Goal: Task Accomplishment & Management: Complete application form

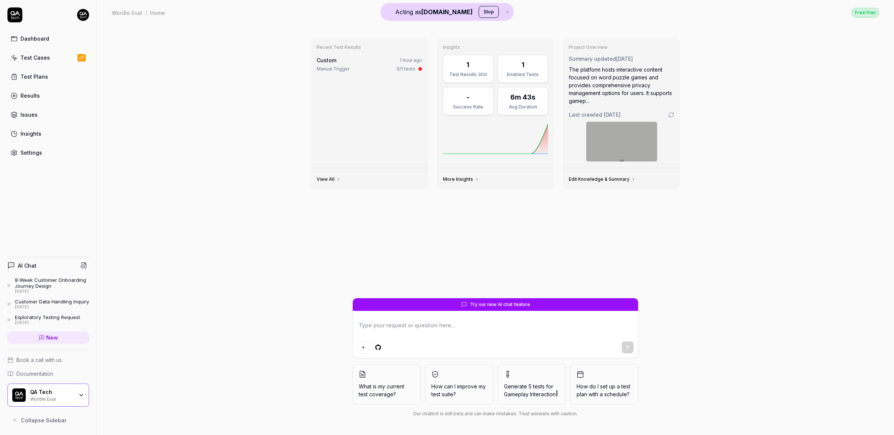
type textarea "*"
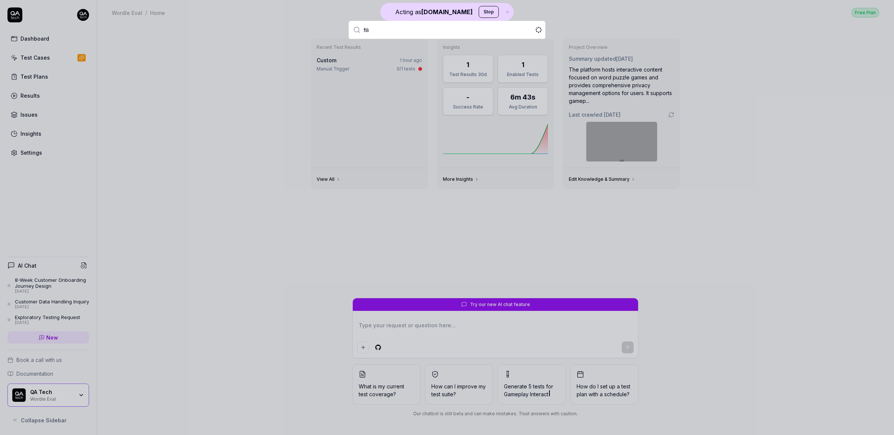
type input "fili"
type textarea "*"
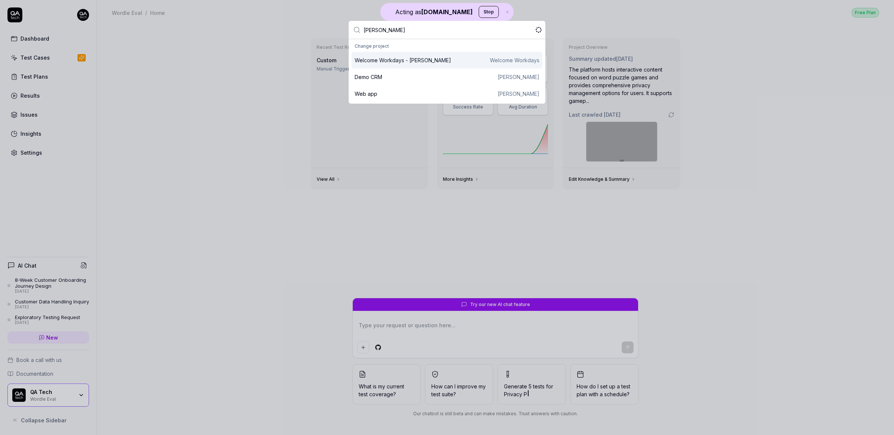
type input "filip ziger"
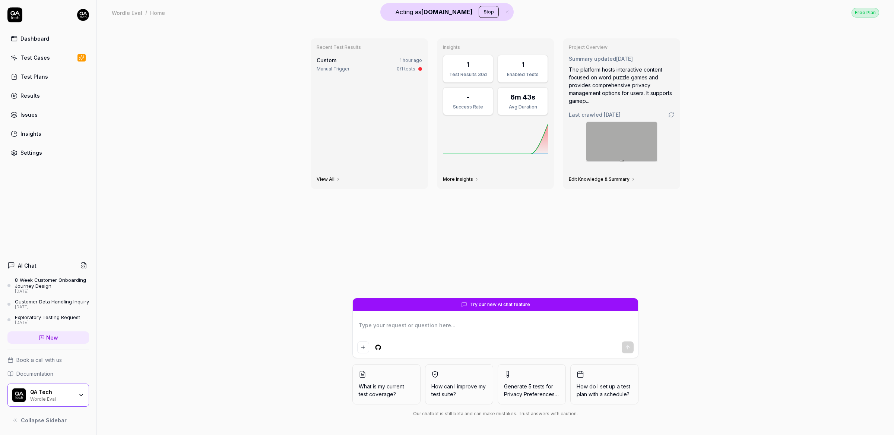
click at [51, 40] on link "Dashboard" at bounding box center [48, 38] width 82 height 15
click at [83, 17] on html "Acting as QA.tech Stop Dashboard Test Cases Test Plans Results Issues Insights …" at bounding box center [447, 217] width 894 height 435
type textarea "*"
click at [42, 145] on html "Acting as QA.tech Stop Dashboard Test Cases Test Plans Results Issues Insights …" at bounding box center [447, 217] width 894 height 435
click at [39, 156] on div "Settings" at bounding box center [31, 153] width 22 height 8
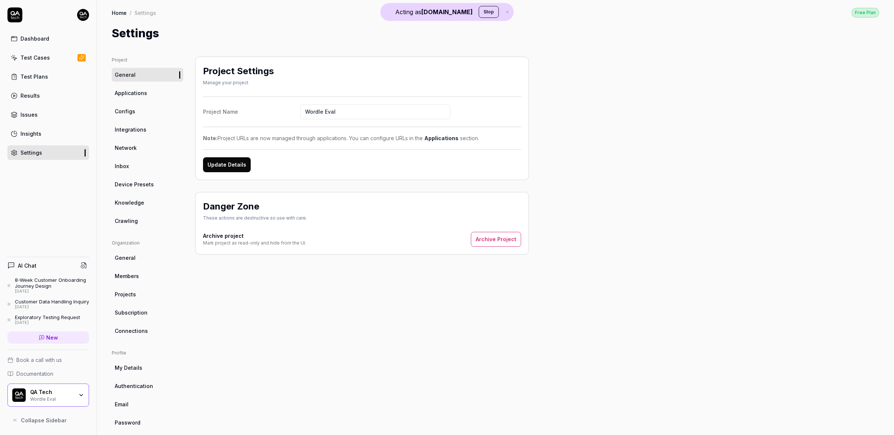
click at [201, 42] on div "Project General Applications Configs Integrations Network Inbox Device Presets …" at bounding box center [495, 243] width 797 height 402
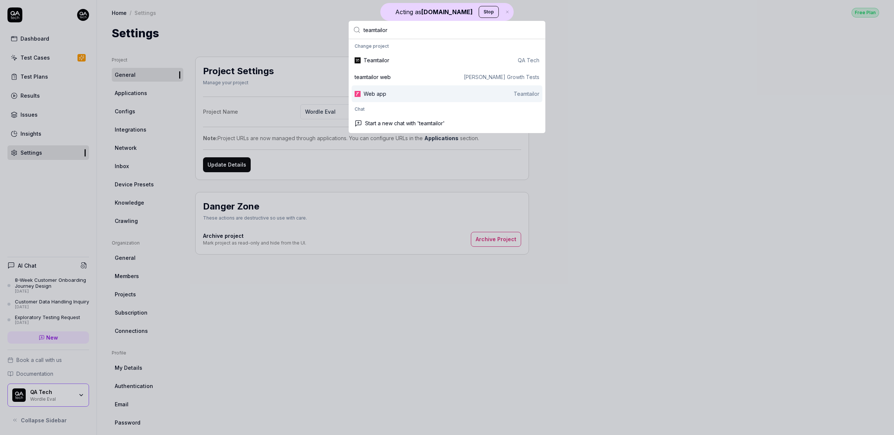
type input "teamtailor"
click at [388, 97] on div "Web app Teamtailor" at bounding box center [452, 94] width 176 height 8
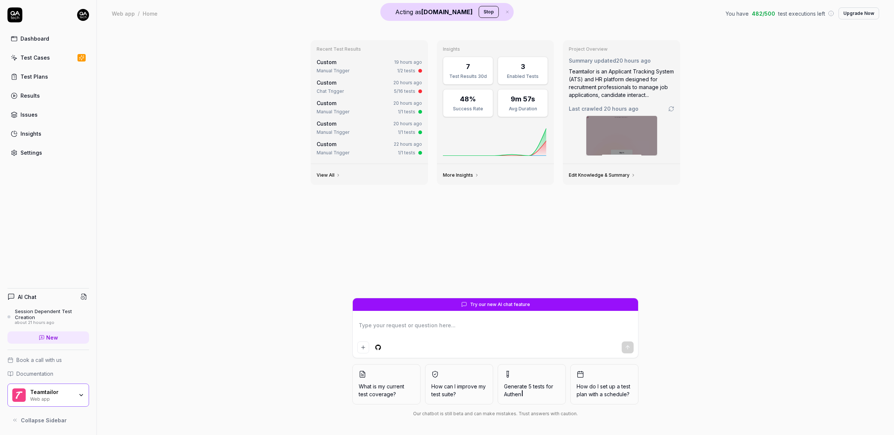
click at [48, 153] on link "Settings" at bounding box center [48, 152] width 82 height 15
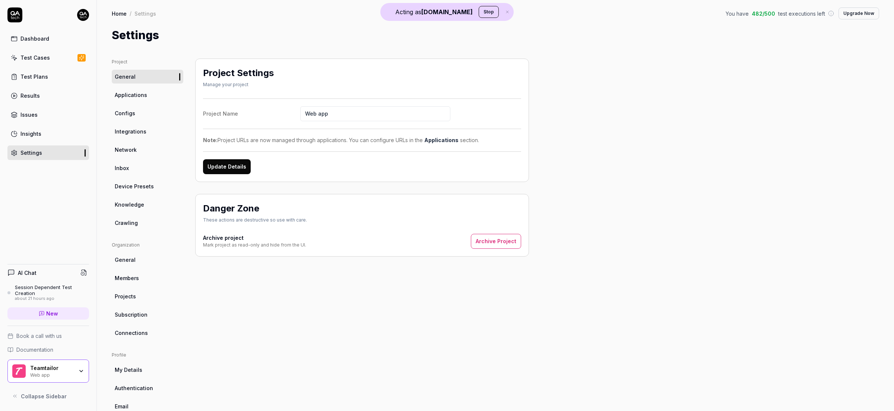
click at [126, 220] on span "Crawling" at bounding box center [126, 223] width 23 height 8
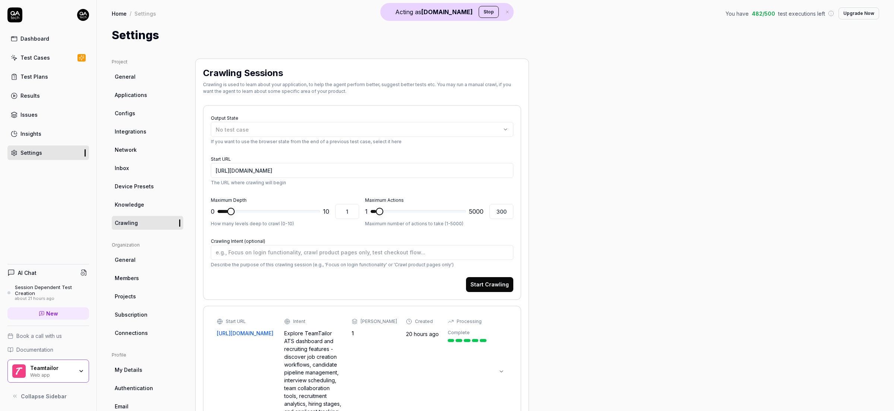
scroll to position [2, 0]
click at [132, 201] on span "Knowledge" at bounding box center [129, 203] width 29 height 8
type textarea "*"
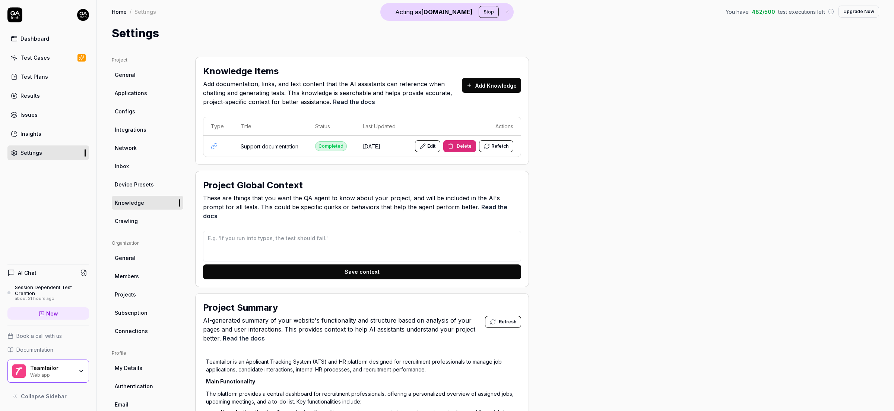
click at [50, 314] on span "New" at bounding box center [52, 313] width 12 height 8
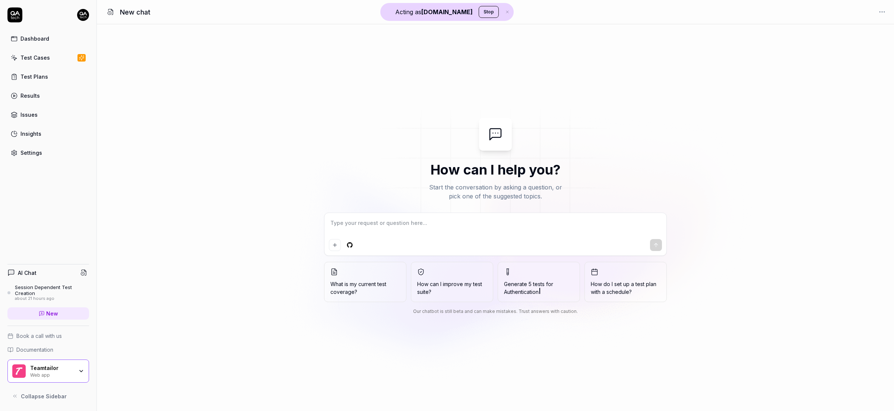
click at [379, 224] on textarea at bounding box center [495, 226] width 333 height 19
type textarea "*"
click at [46, 55] on div "Test Cases" at bounding box center [34, 58] width 29 height 8
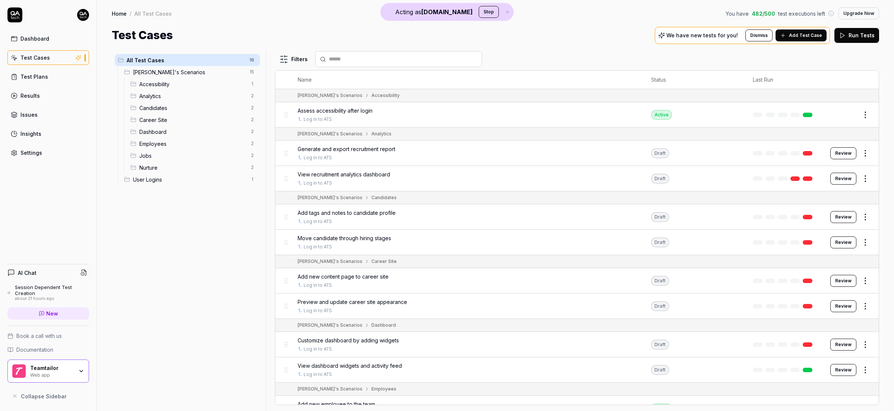
click at [31, 156] on div "Settings" at bounding box center [31, 153] width 22 height 8
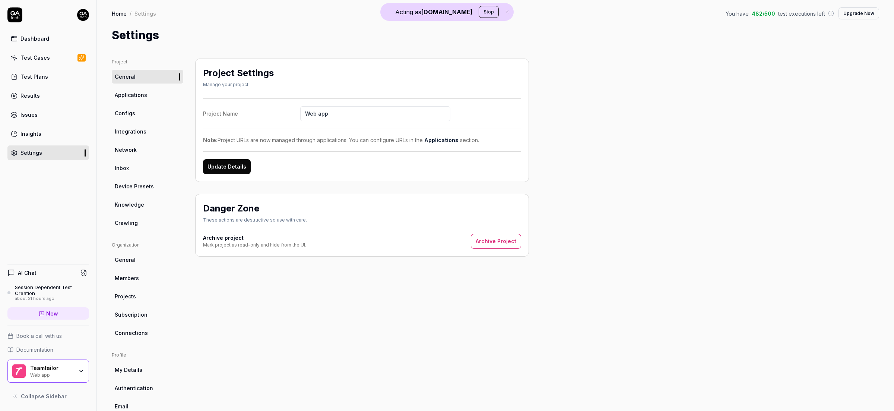
click at [135, 111] on link "Configs" at bounding box center [148, 113] width 72 height 14
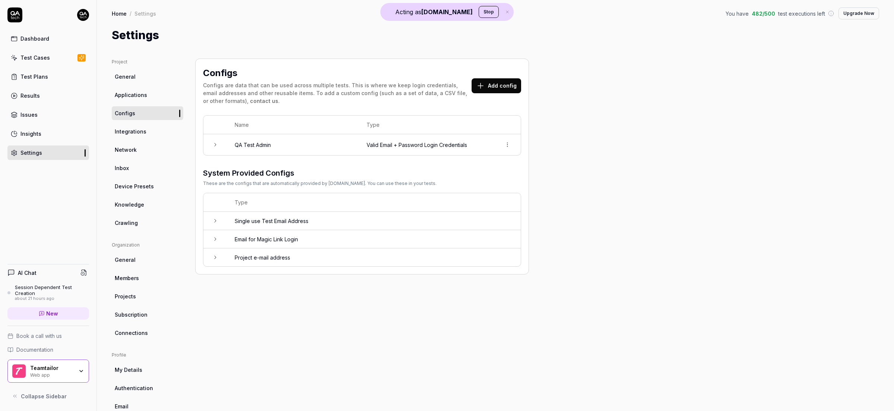
click at [505, 87] on button "Add config" at bounding box center [497, 85] width 50 height 15
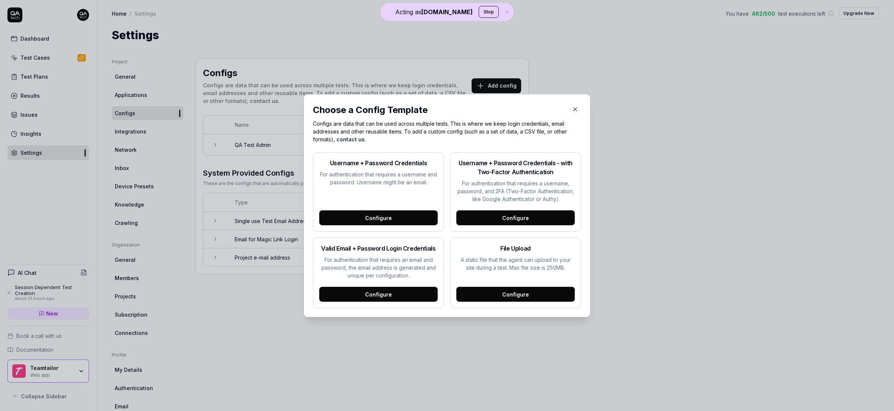
click at [573, 108] on icon "button" at bounding box center [575, 109] width 7 height 7
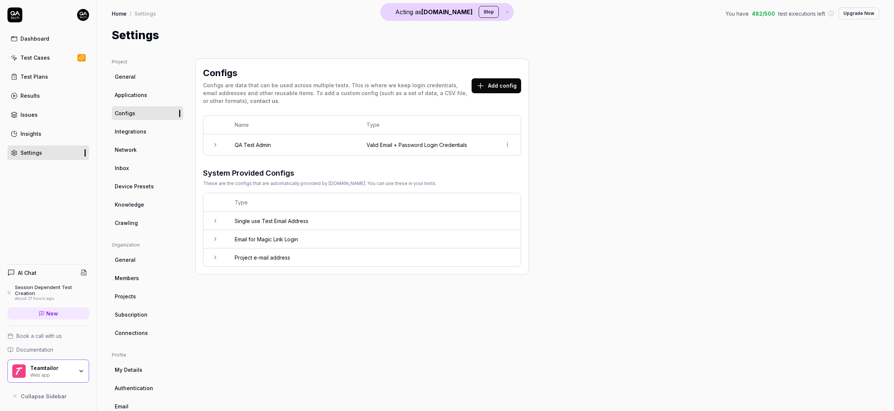
click at [44, 59] on div "Test Cases" at bounding box center [34, 58] width 29 height 8
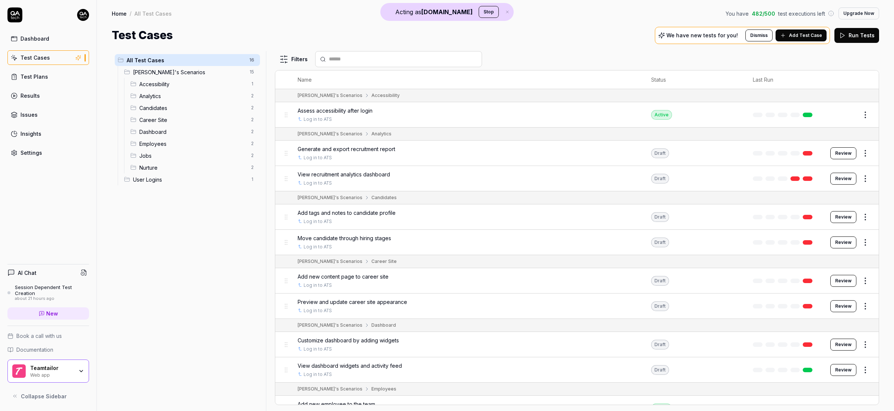
click at [859, 35] on button "Run Tests" at bounding box center [857, 35] width 45 height 15
click at [829, 35] on div "We have new tests for you! Dismiss Add Test Case" at bounding box center [743, 35] width 175 height 17
click at [811, 33] on span "Add Test Case" at bounding box center [806, 35] width 33 height 7
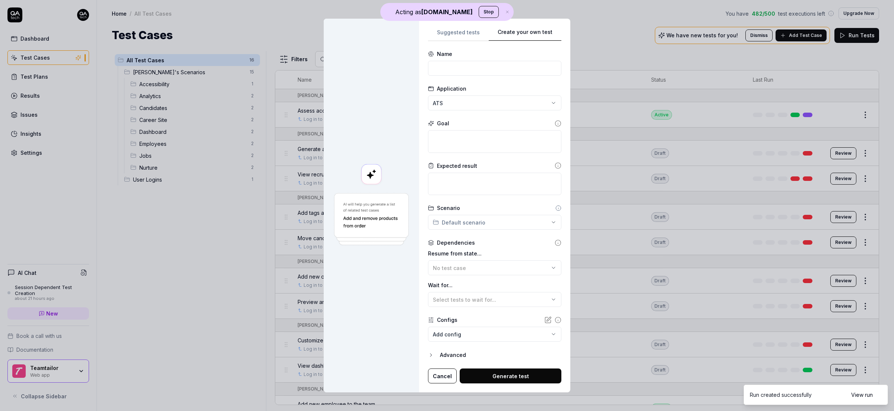
click at [530, 25] on div "**********" at bounding box center [494, 206] width 151 height 374
click at [463, 59] on div "Name" at bounding box center [494, 63] width 133 height 26
click at [456, 64] on input at bounding box center [494, 68] width 133 height 15
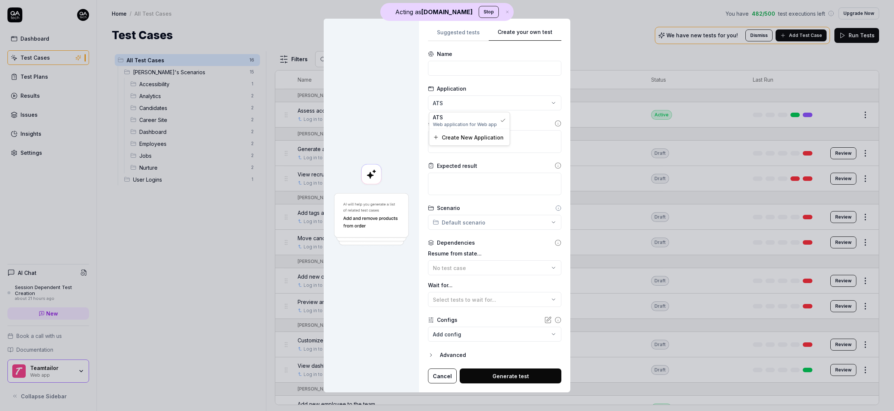
click at [476, 100] on div "**********" at bounding box center [447, 205] width 894 height 411
click at [485, 80] on div "**********" at bounding box center [447, 205] width 894 height 411
click at [474, 64] on input at bounding box center [494, 68] width 133 height 15
type input "DO X"
type textarea "*"
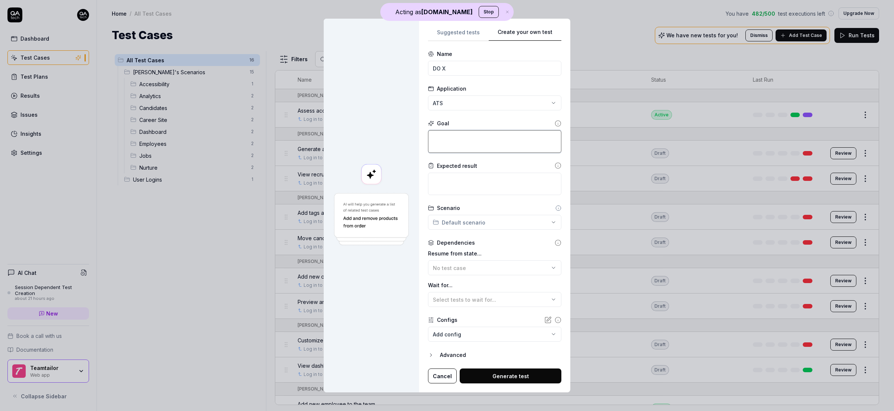
type textarea "D"
type textarea "*"
type textarea "DO"
type textarea "*"
type textarea "DO"
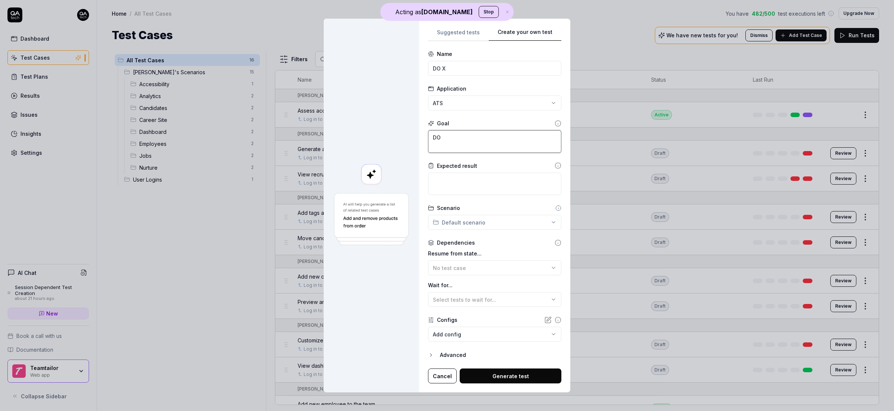
type textarea "*"
type textarea "DO X"
type textarea "*"
type textarea "DO X"
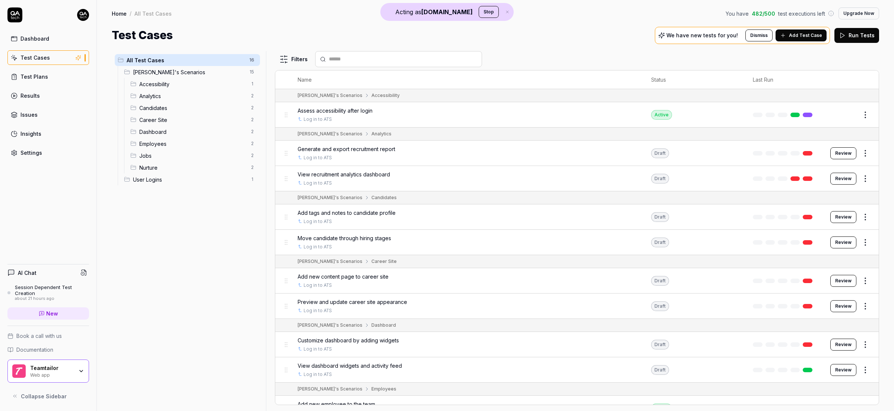
click at [860, 113] on html "Acting as [DOMAIN_NAME] Stop Dashboard Test Cases Test Plans Results Issues Ins…" at bounding box center [447, 205] width 894 height 411
click at [818, 180] on div "Edit" at bounding box center [827, 180] width 71 height 16
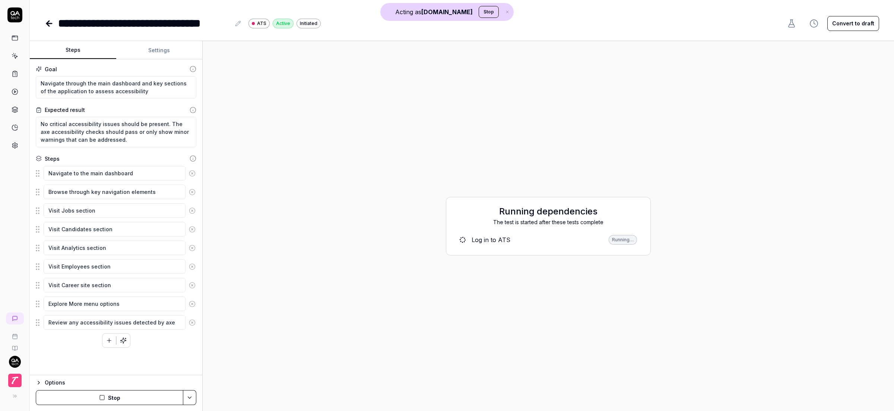
click at [151, 54] on button "Settings" at bounding box center [159, 50] width 86 height 18
click at [104, 50] on button "Steps" at bounding box center [73, 50] width 86 height 18
click at [109, 335] on button "button" at bounding box center [108, 339] width 13 height 13
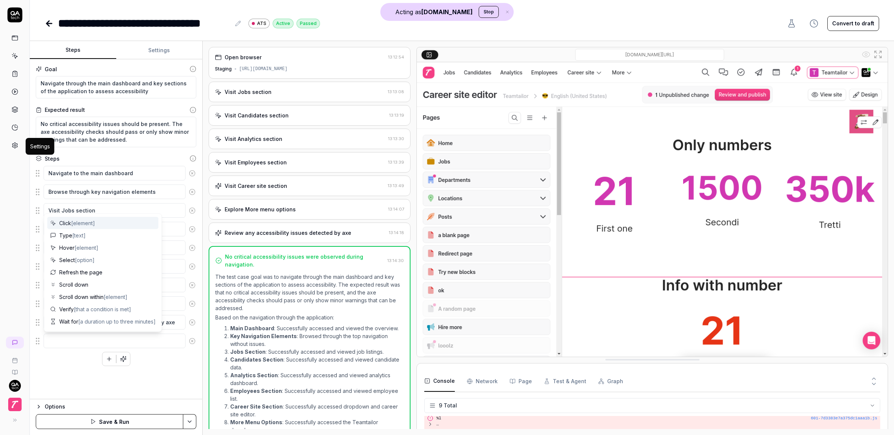
type textarea "*"
click at [14, 144] on icon at bounding box center [14, 146] width 5 height 6
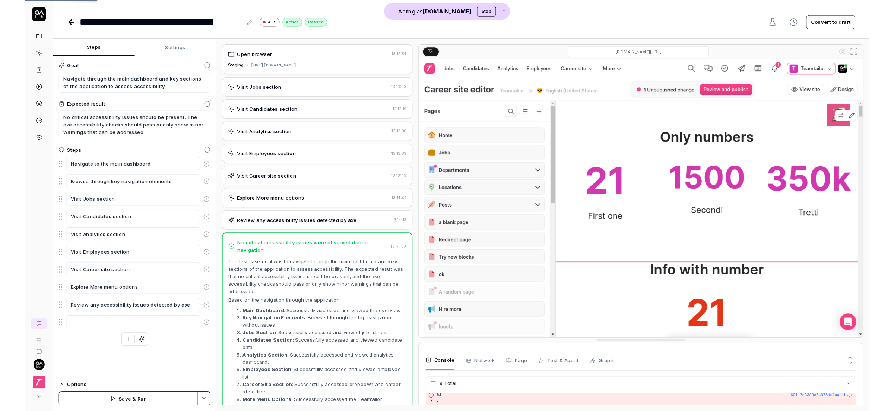
scroll to position [242, 0]
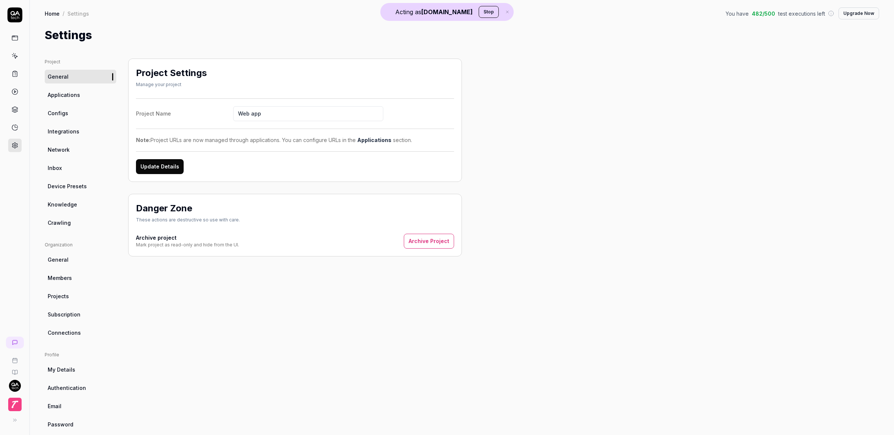
click at [73, 102] on ul "Project General Applications Configs Integrations Network Inbox Device Presets …" at bounding box center [81, 144] width 72 height 171
click at [73, 92] on span "Applications" at bounding box center [64, 95] width 32 height 8
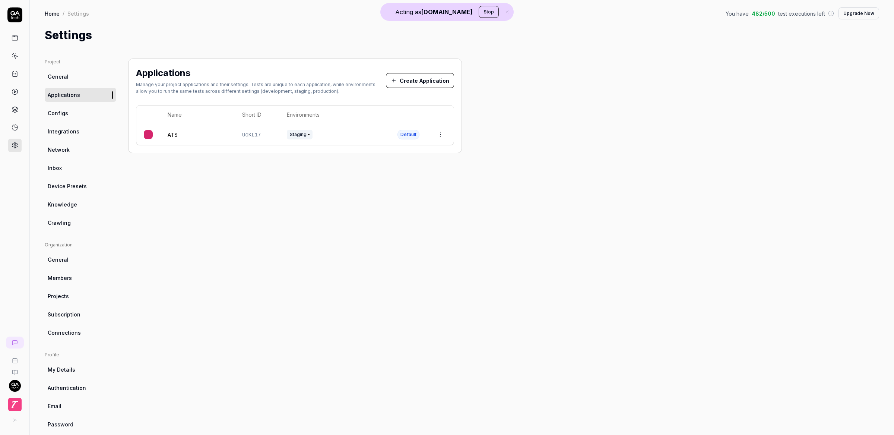
click at [423, 82] on button "Create Application" at bounding box center [420, 80] width 68 height 15
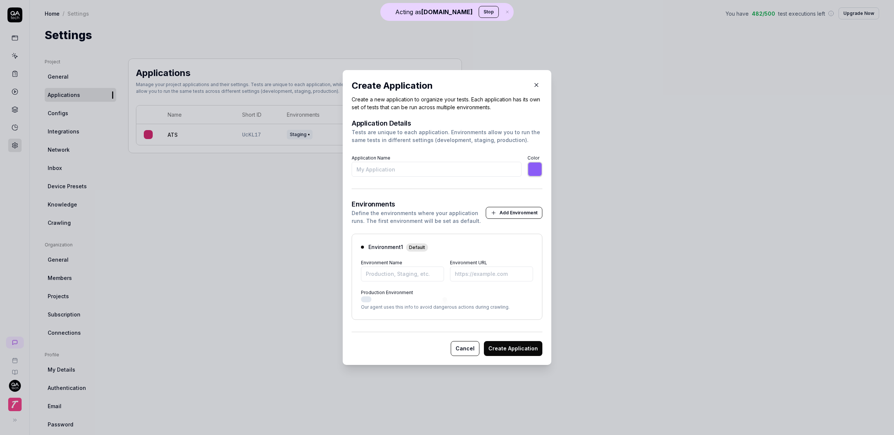
type input "*******"
click at [535, 79] on button "button" at bounding box center [537, 85] width 12 height 12
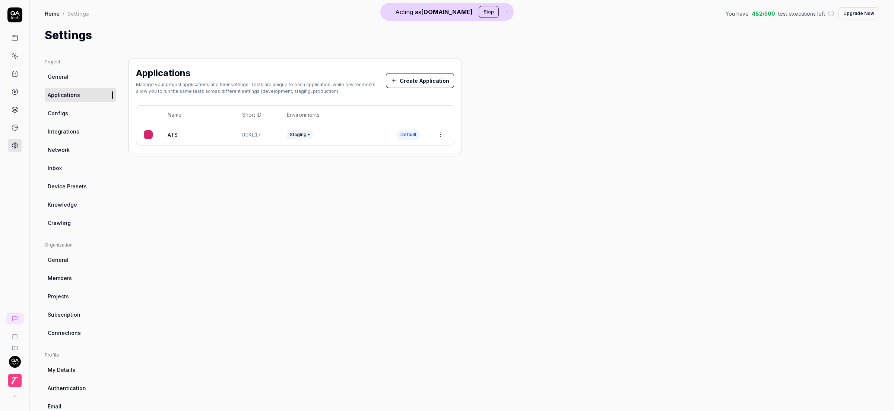
click at [12, 146] on icon at bounding box center [15, 145] width 7 height 7
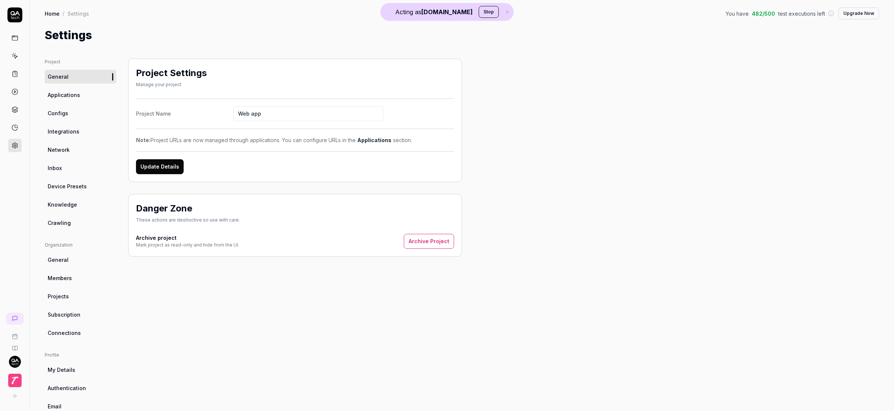
click at [70, 93] on span "Applications" at bounding box center [64, 95] width 32 height 8
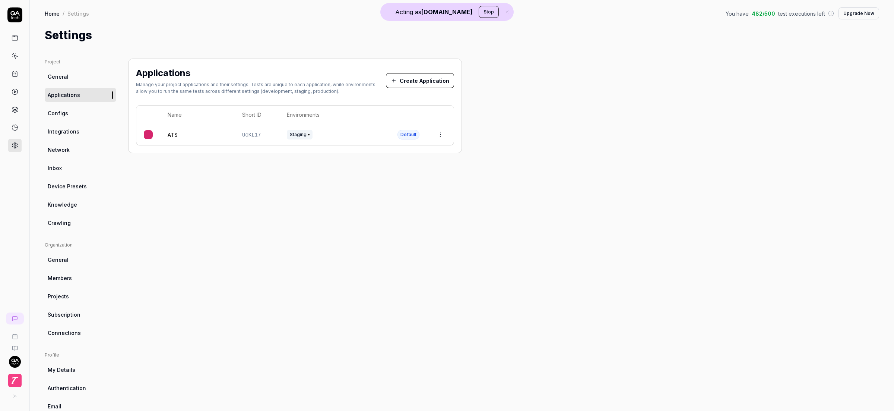
click at [15, 319] on icon at bounding box center [15, 318] width 4 height 4
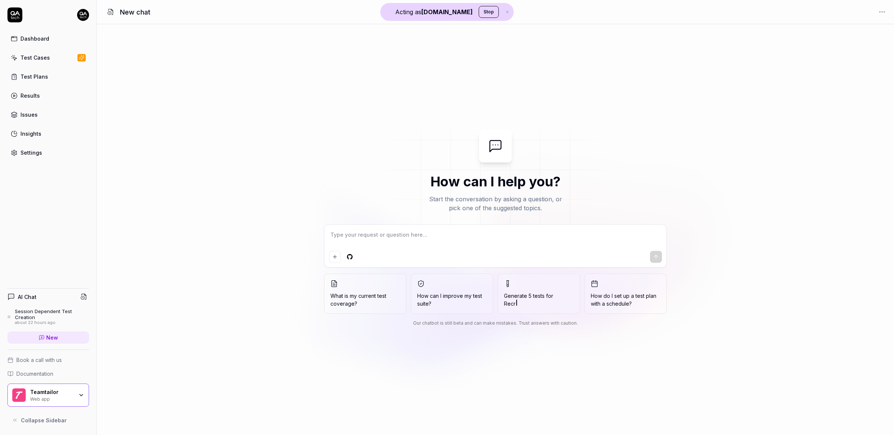
type textarea "*"
